Goal: Find specific page/section: Find specific page/section

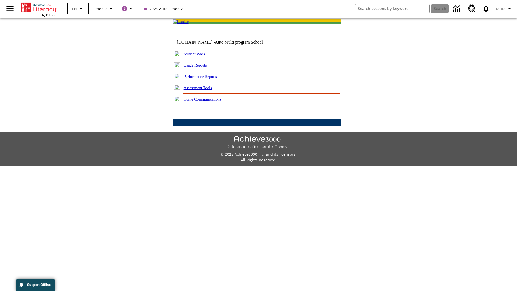
click at [198, 56] on link "Student Work" at bounding box center [195, 54] width 22 height 4
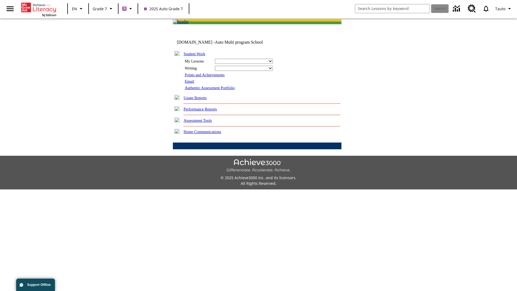
click at [190, 83] on link "Email" at bounding box center [189, 81] width 9 height 4
